Goal: Navigation & Orientation: Find specific page/section

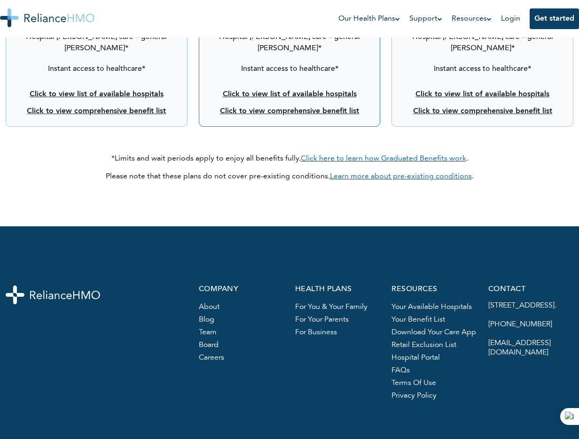
scroll to position [1769, 0]
click at [201, 303] on link "About" at bounding box center [209, 307] width 21 height 8
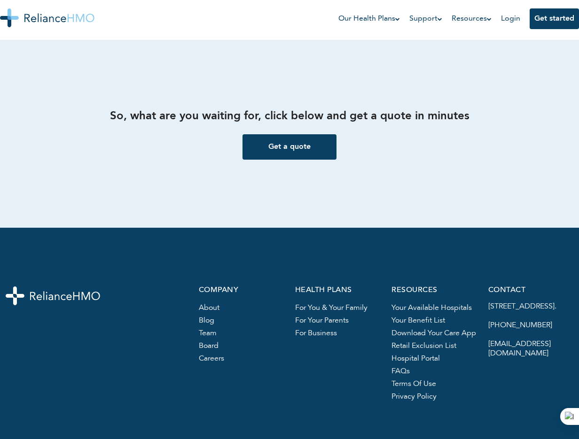
scroll to position [1286, 0]
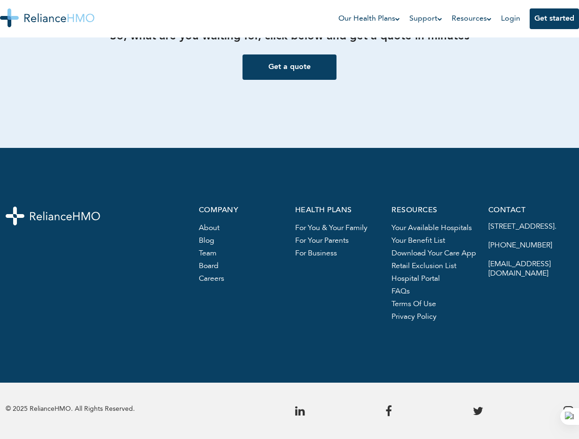
click at [210, 250] on link "team" at bounding box center [208, 254] width 18 height 8
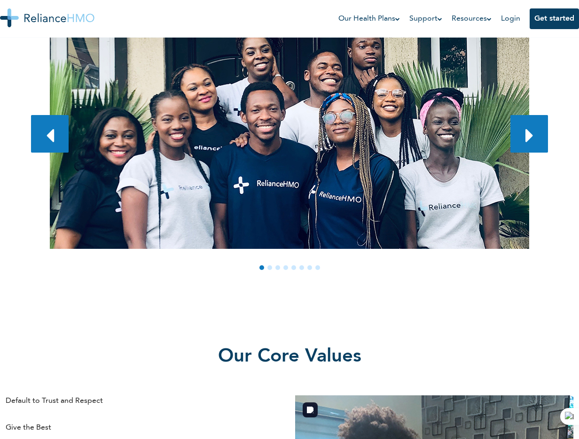
scroll to position [167, 0]
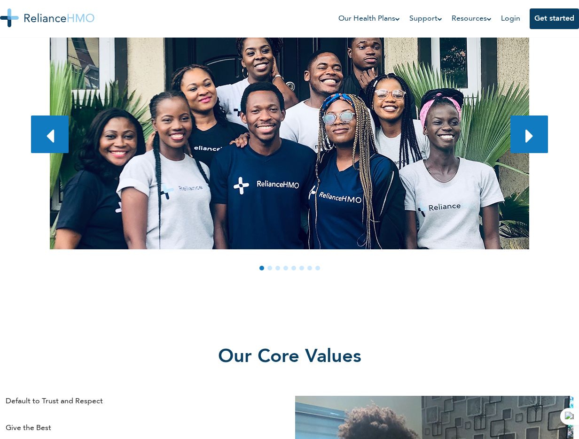
click at [536, 131] on link at bounding box center [529, 135] width 38 height 38
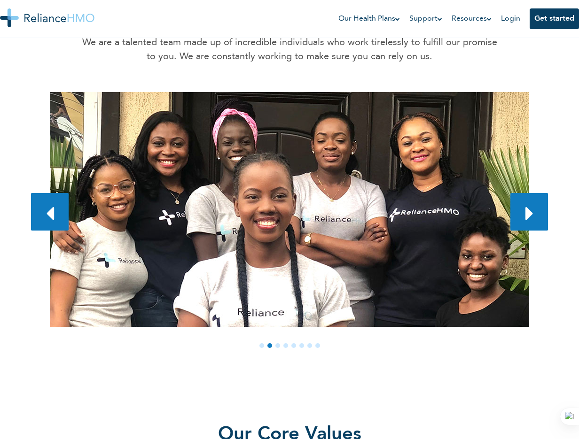
scroll to position [89, 0]
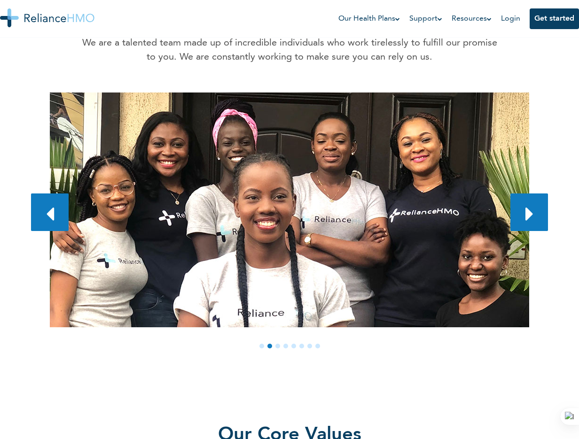
click at [551, 211] on div "We The Rhomans We are a talented team made up of incredible individuals who wor…" at bounding box center [290, 173] width 568 height 429
click at [537, 214] on link at bounding box center [529, 213] width 38 height 38
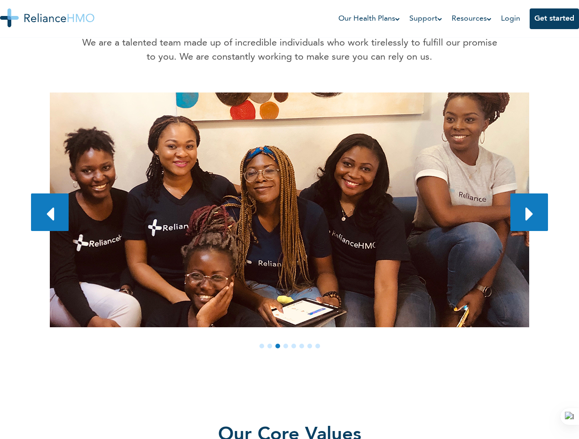
click at [537, 214] on link at bounding box center [529, 213] width 38 height 38
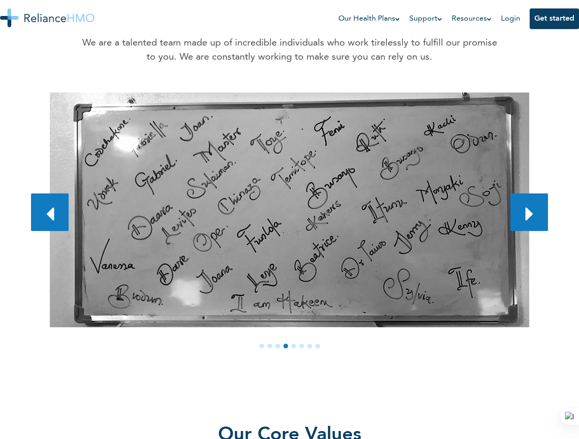
click at [537, 214] on link at bounding box center [529, 213] width 38 height 38
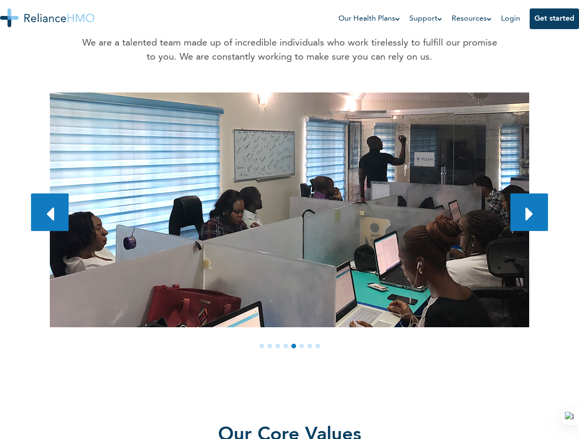
click at [537, 214] on link at bounding box center [529, 213] width 38 height 38
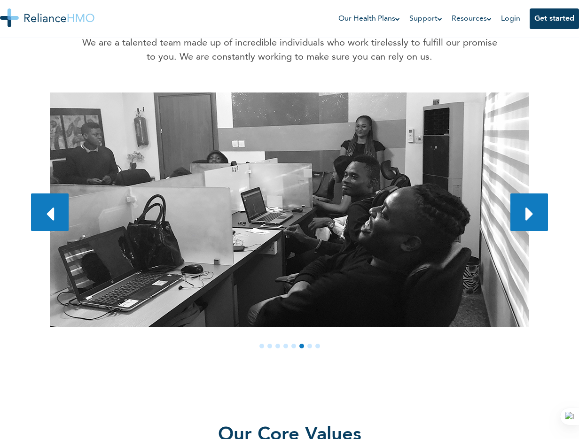
click at [193, 352] on div at bounding box center [289, 225] width 517 height 323
click at [551, 212] on div "We The Rhomans We are a talented team made up of incredible individuals who wor…" at bounding box center [290, 173] width 568 height 429
click at [537, 211] on link at bounding box center [529, 213] width 38 height 38
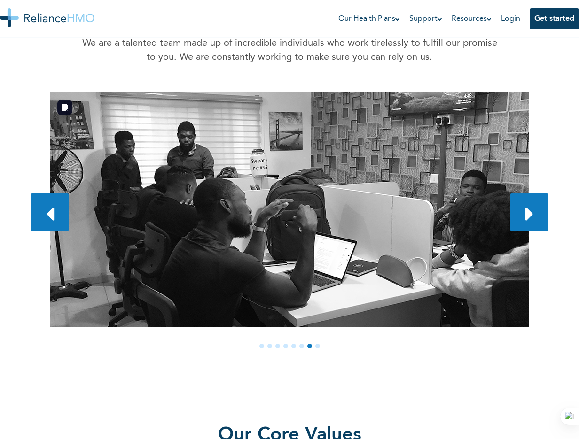
click at [53, 210] on icon at bounding box center [50, 214] width 8 height 23
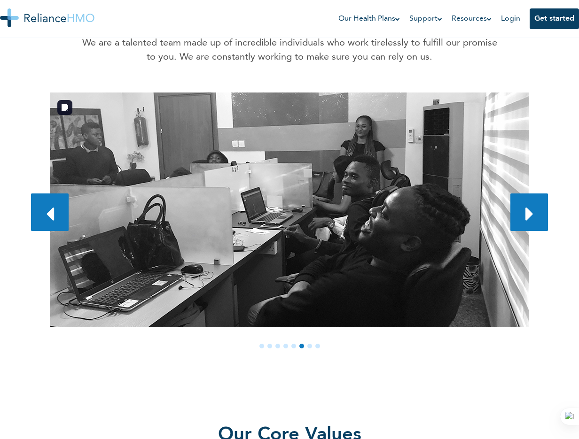
click at [528, 221] on icon at bounding box center [529, 214] width 8 height 23
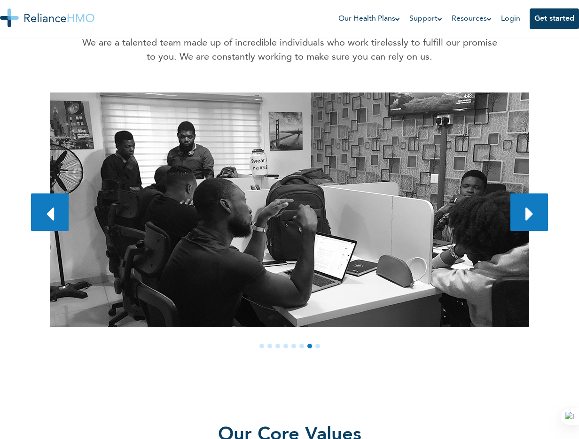
click at [528, 221] on icon at bounding box center [529, 214] width 8 height 23
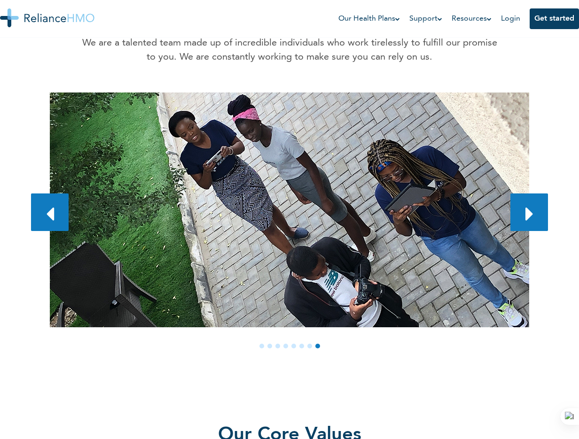
click at [528, 221] on icon at bounding box center [529, 214] width 8 height 23
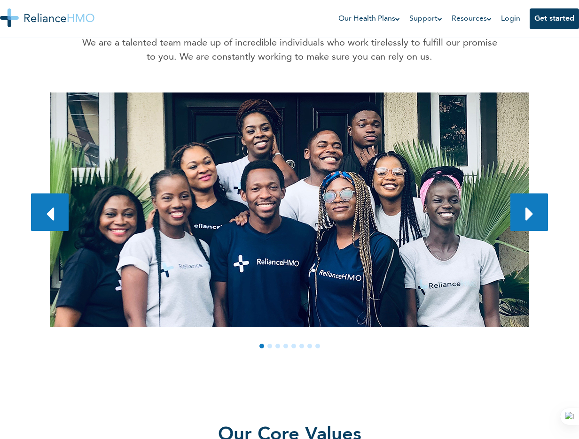
click at [528, 221] on icon at bounding box center [529, 214] width 8 height 23
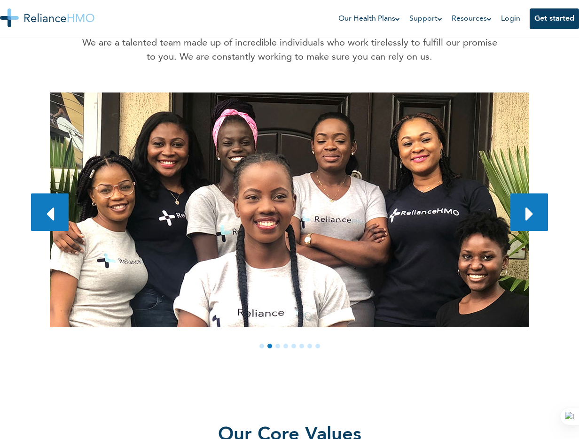
click at [528, 221] on icon at bounding box center [529, 214] width 8 height 23
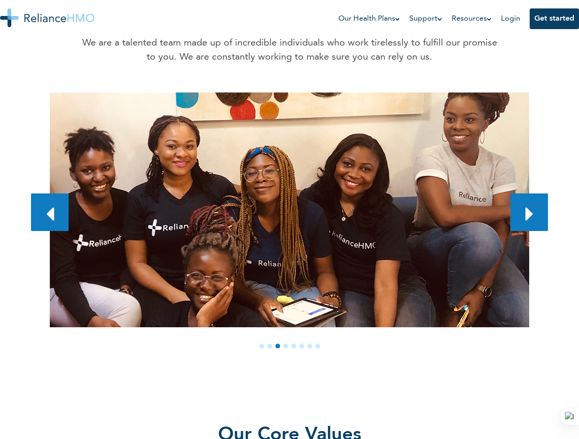
click at [528, 221] on icon at bounding box center [529, 214] width 8 height 23
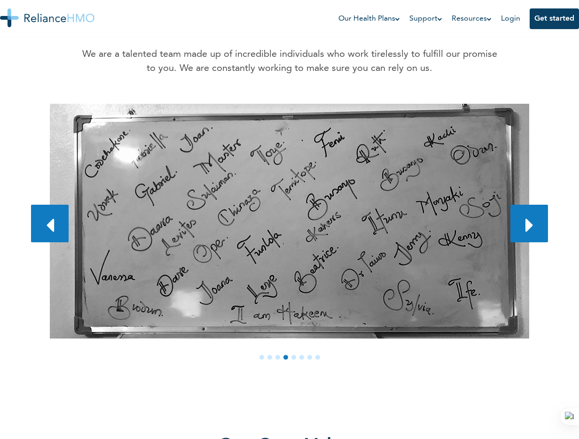
scroll to position [0, 0]
